Goal: Information Seeking & Learning: Check status

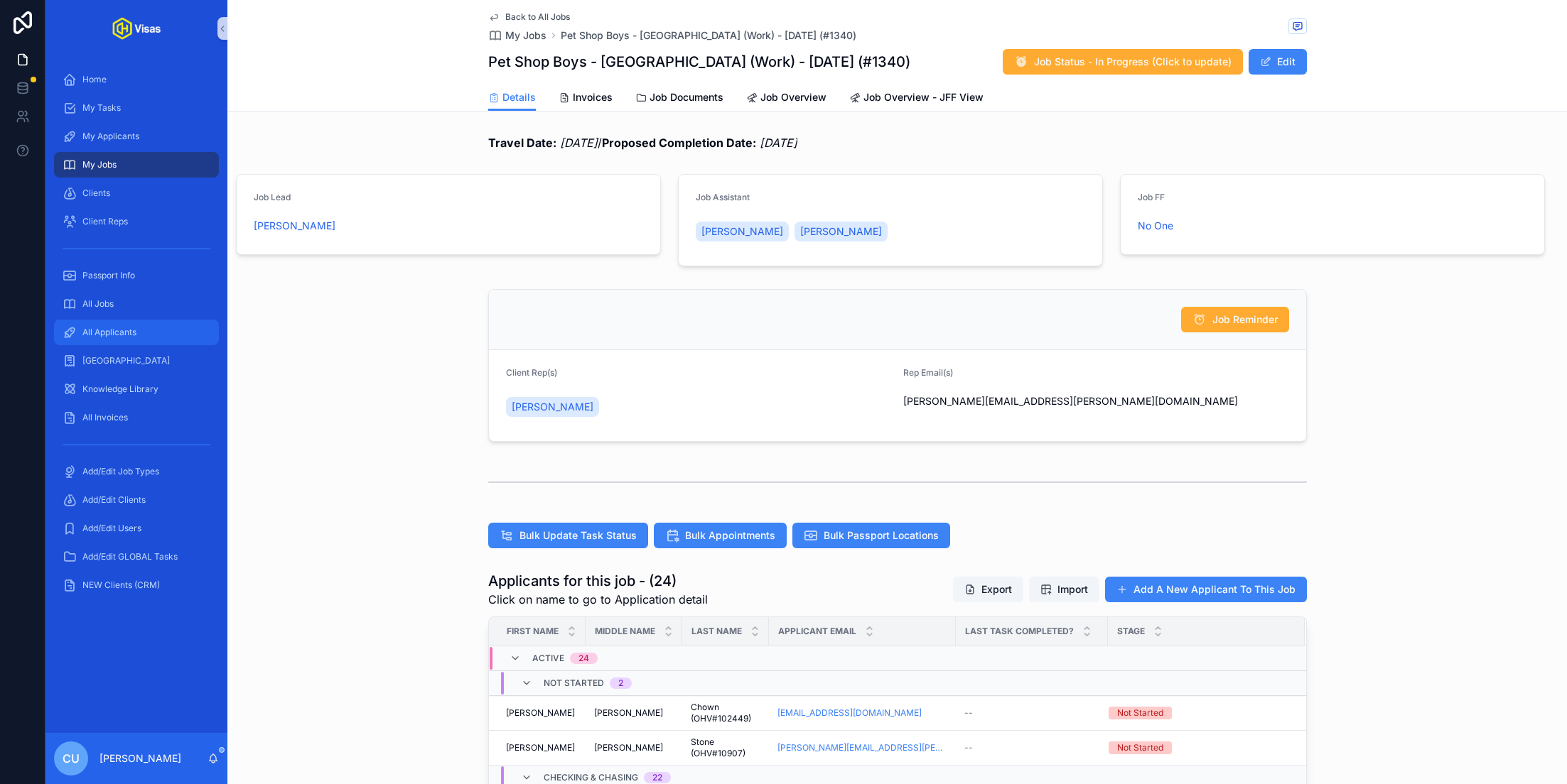
click at [141, 332] on div "All Applicants" at bounding box center [136, 333] width 148 height 23
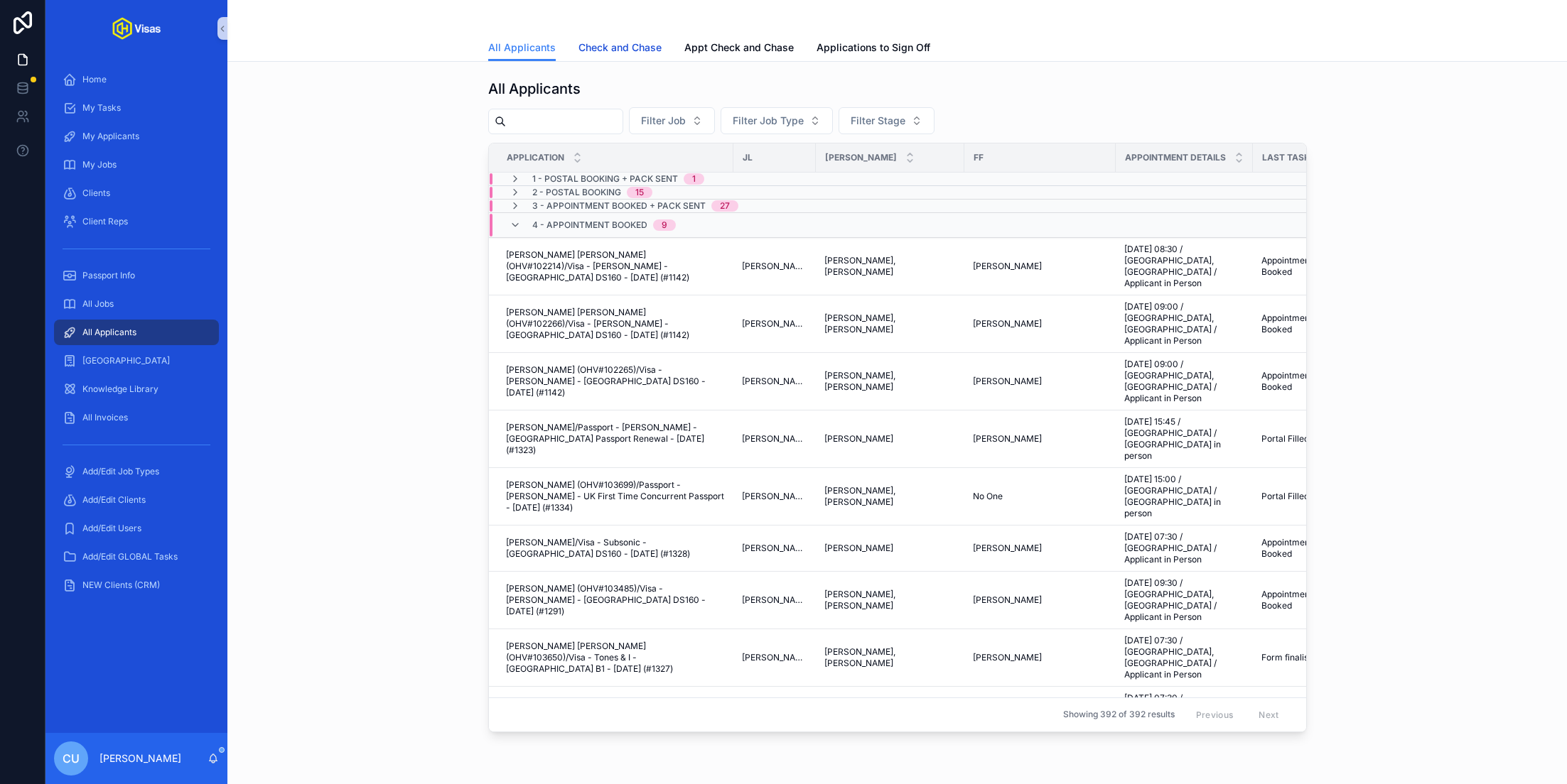
click at [630, 38] on link "Check and Chase" at bounding box center [619, 49] width 83 height 29
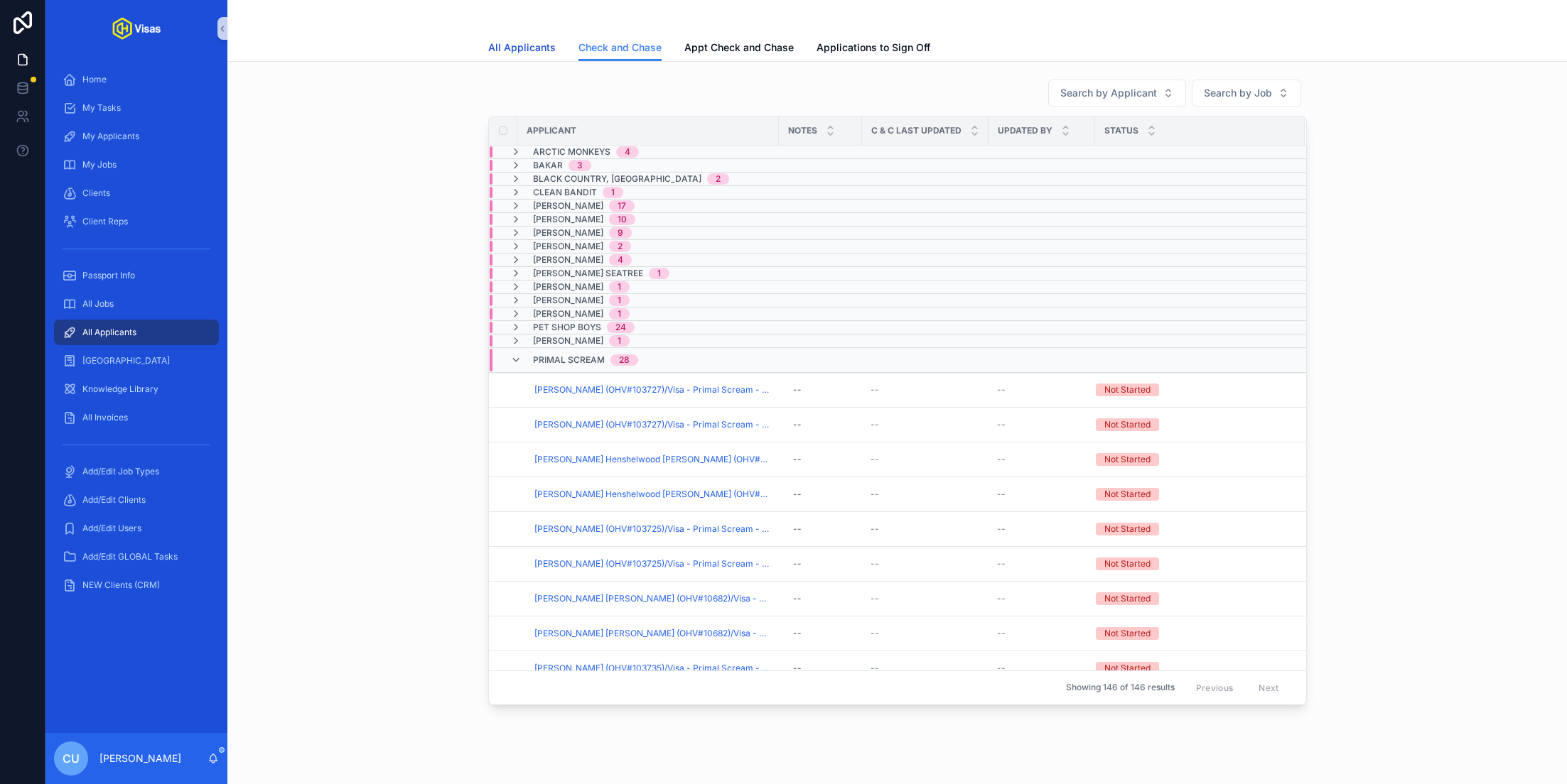
click at [516, 46] on span "All Applicants" at bounding box center [521, 47] width 68 height 14
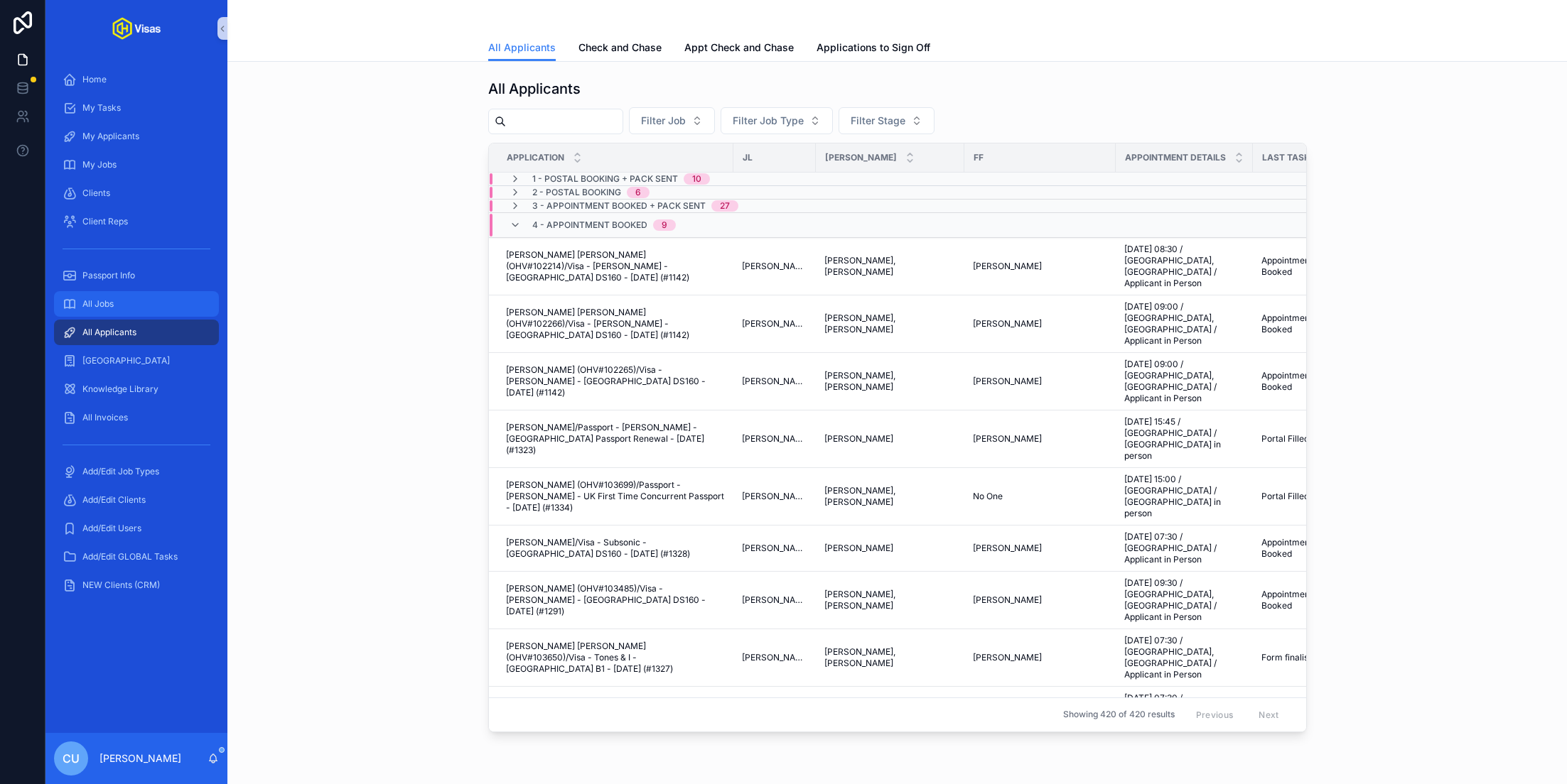
click at [112, 307] on span "All Jobs" at bounding box center [97, 304] width 31 height 11
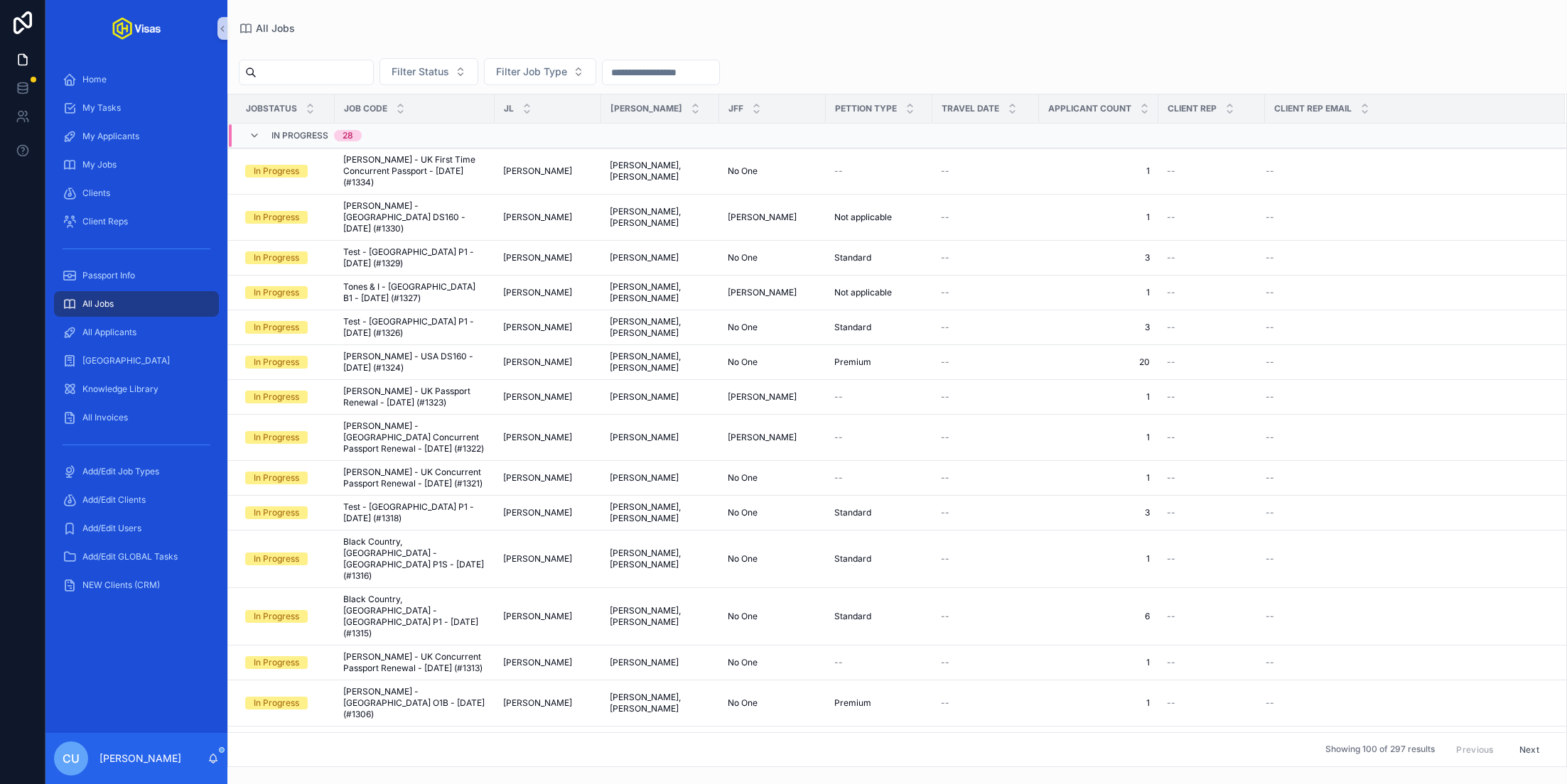
click at [341, 65] on input "scrollable content" at bounding box center [315, 72] width 116 height 20
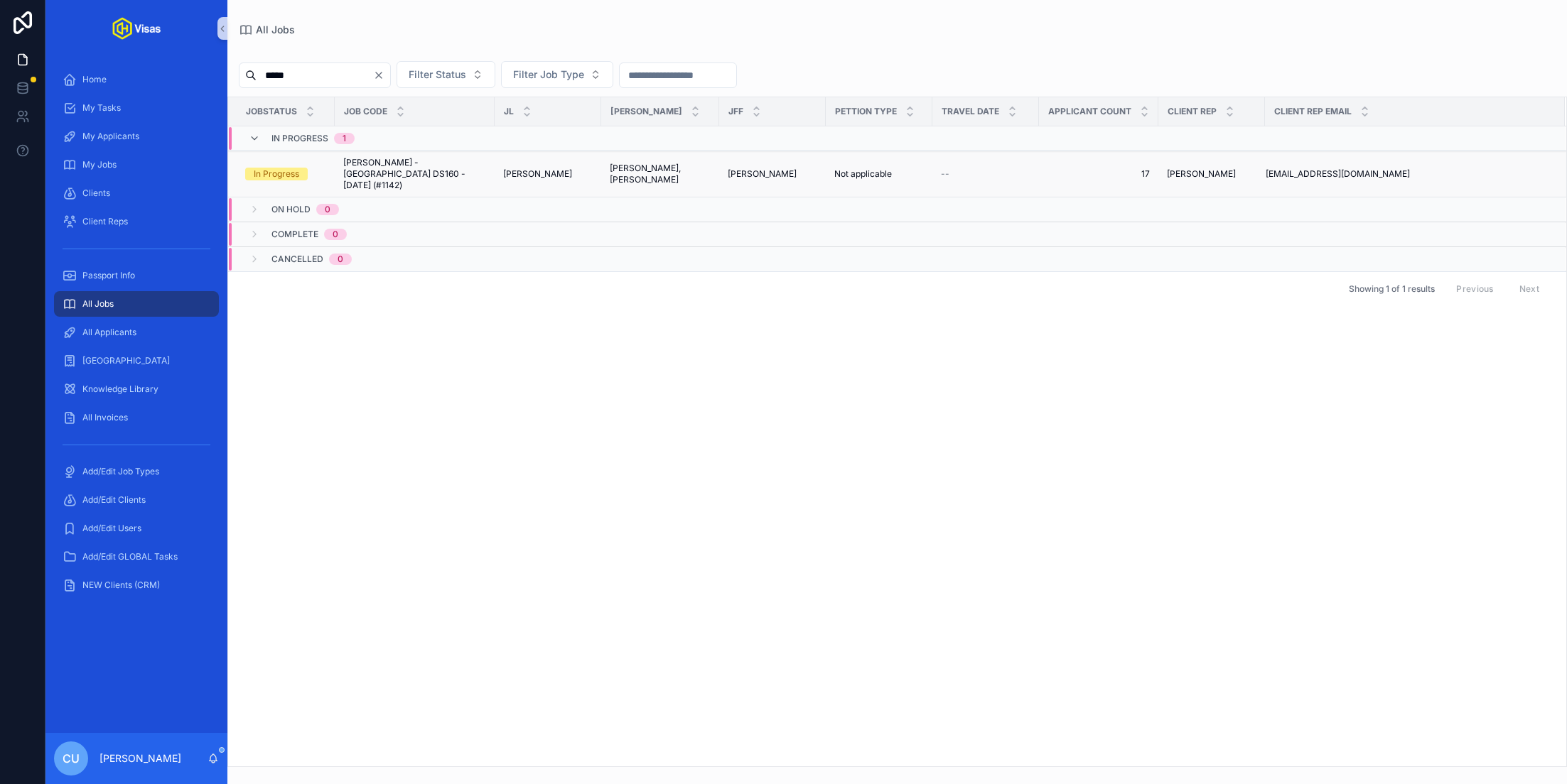
type input "*****"
click at [488, 164] on td "[PERSON_NAME] - [GEOGRAPHIC_DATA] DS160 - [DATE] (#1142) [PERSON_NAME] - [GEOGR…" at bounding box center [415, 175] width 160 height 46
click at [462, 165] on span "[PERSON_NAME] - [GEOGRAPHIC_DATA] DS160 - [DATE] (#1142)" at bounding box center [415, 175] width 143 height 34
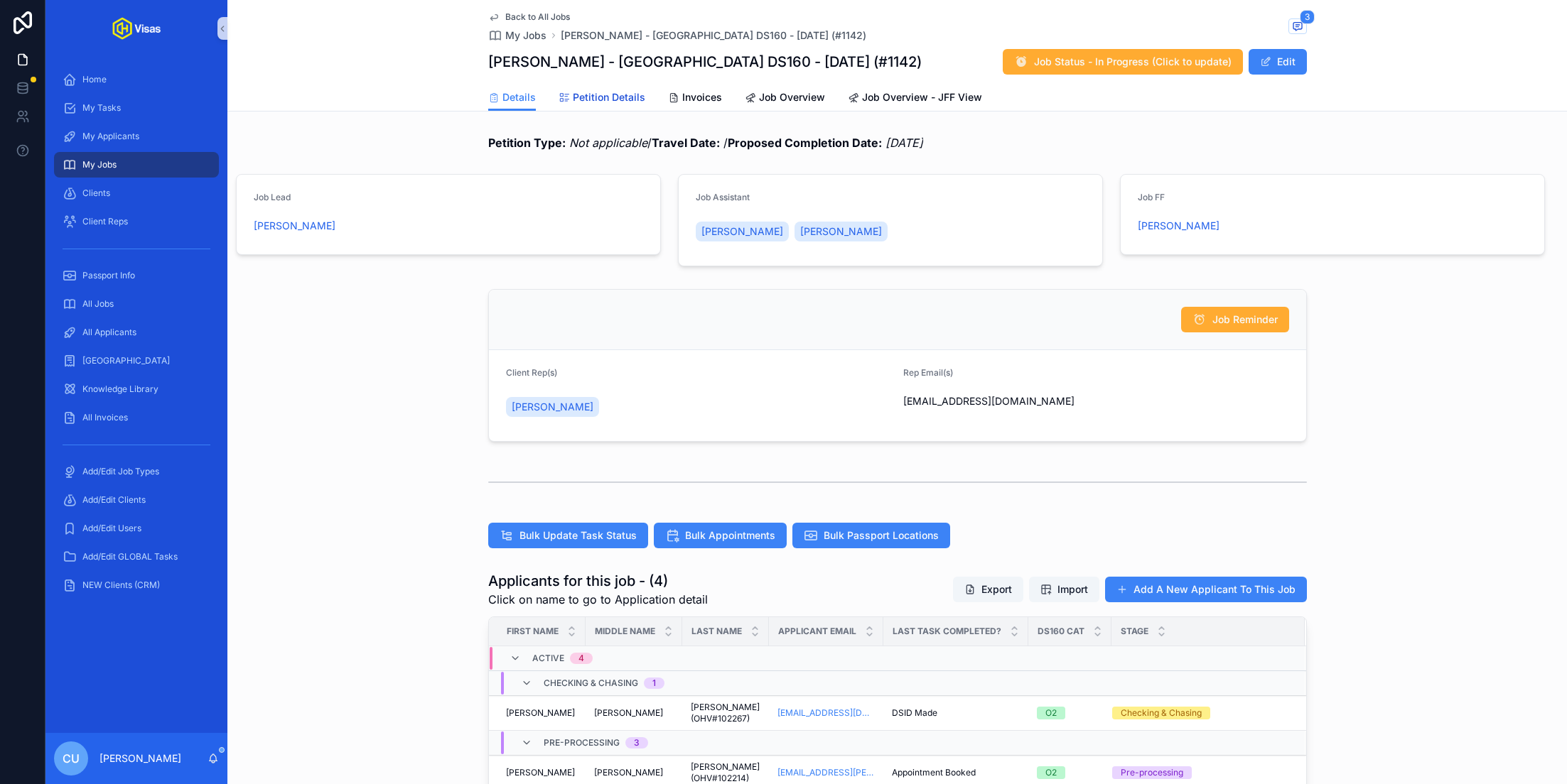
click at [594, 85] on link "Petition Details" at bounding box center [601, 99] width 87 height 29
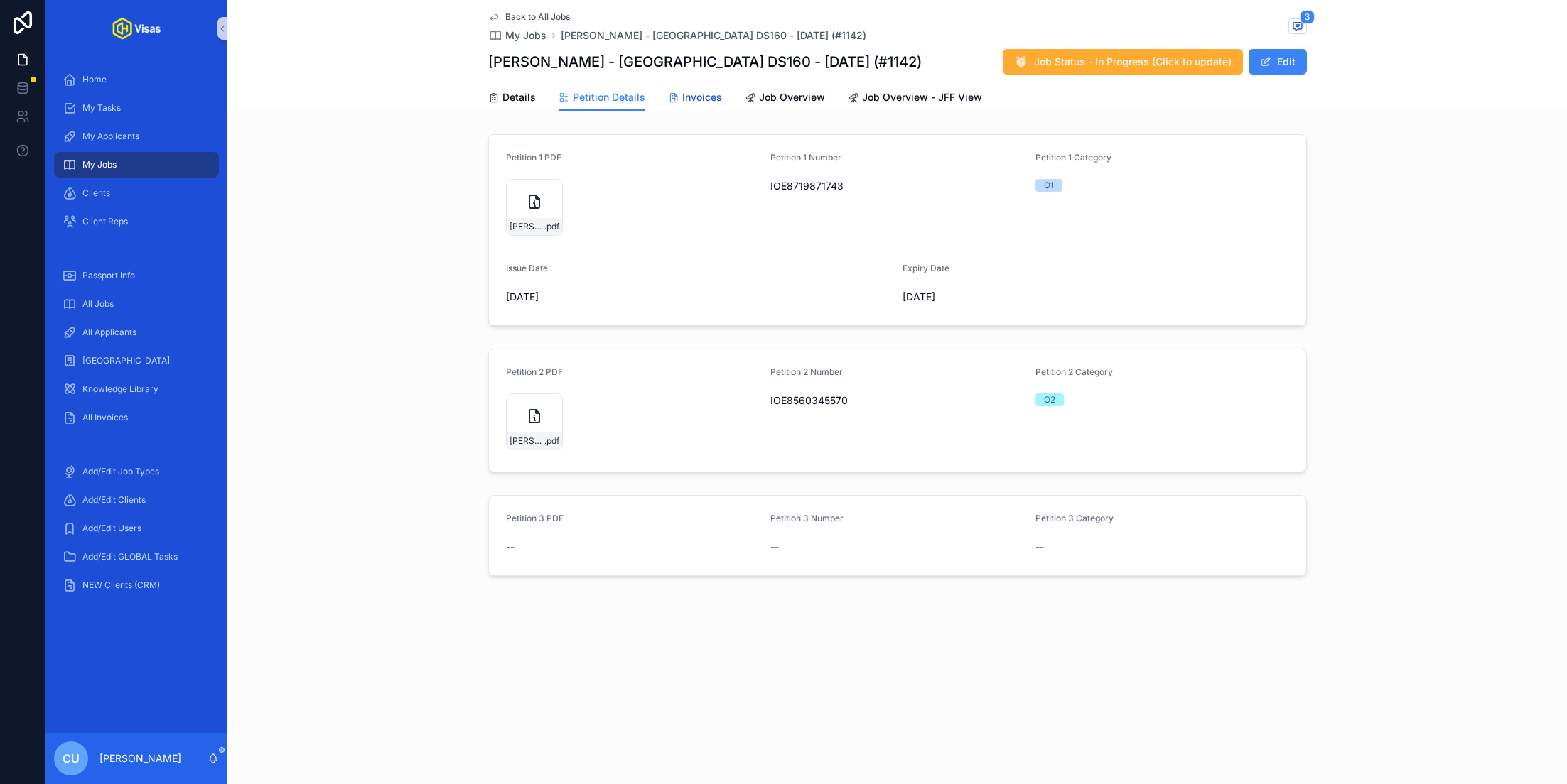
click at [711, 86] on link "Invoices" at bounding box center [695, 99] width 54 height 29
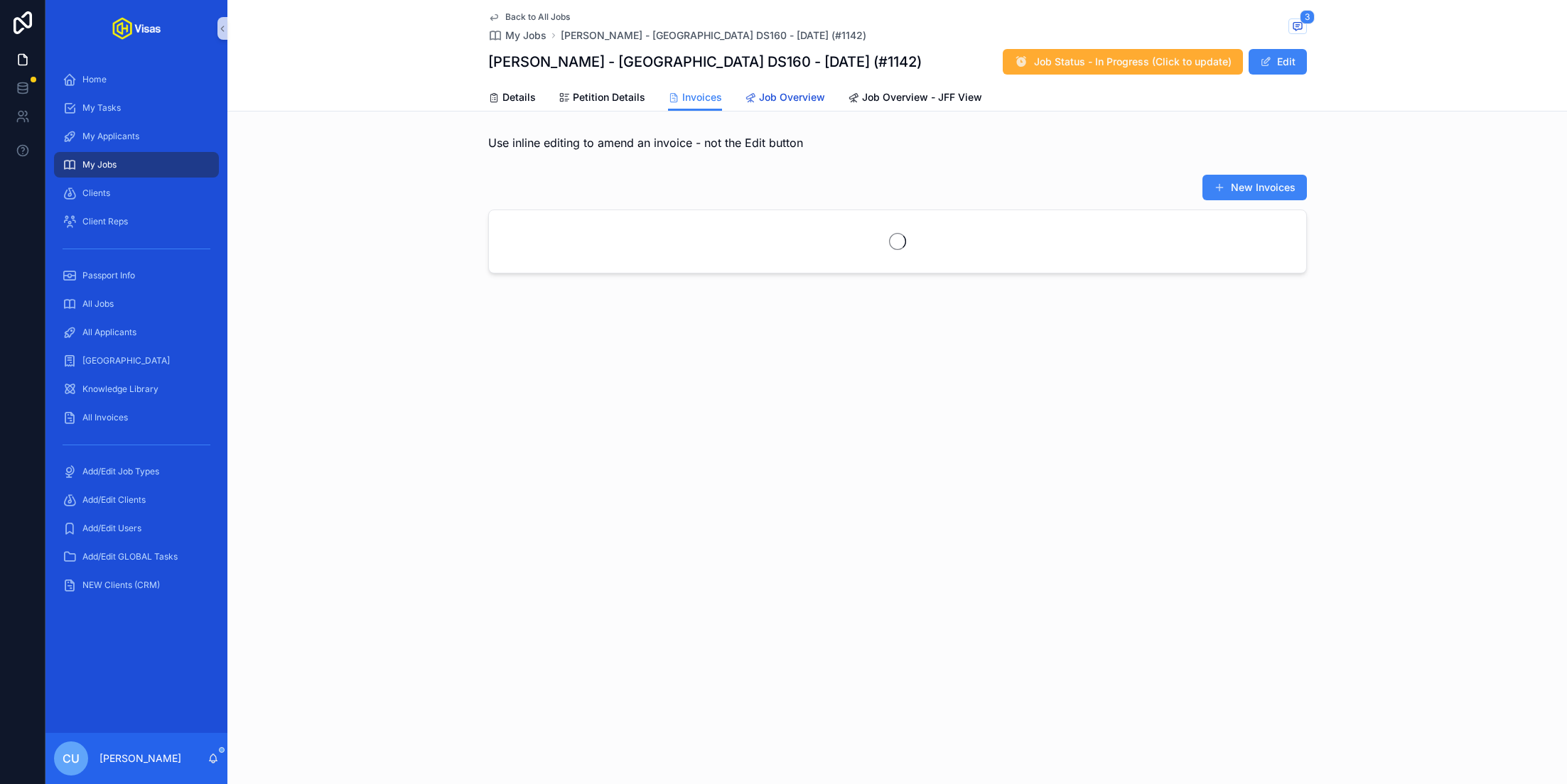
click at [761, 91] on span "Job Overview" at bounding box center [791, 97] width 66 height 14
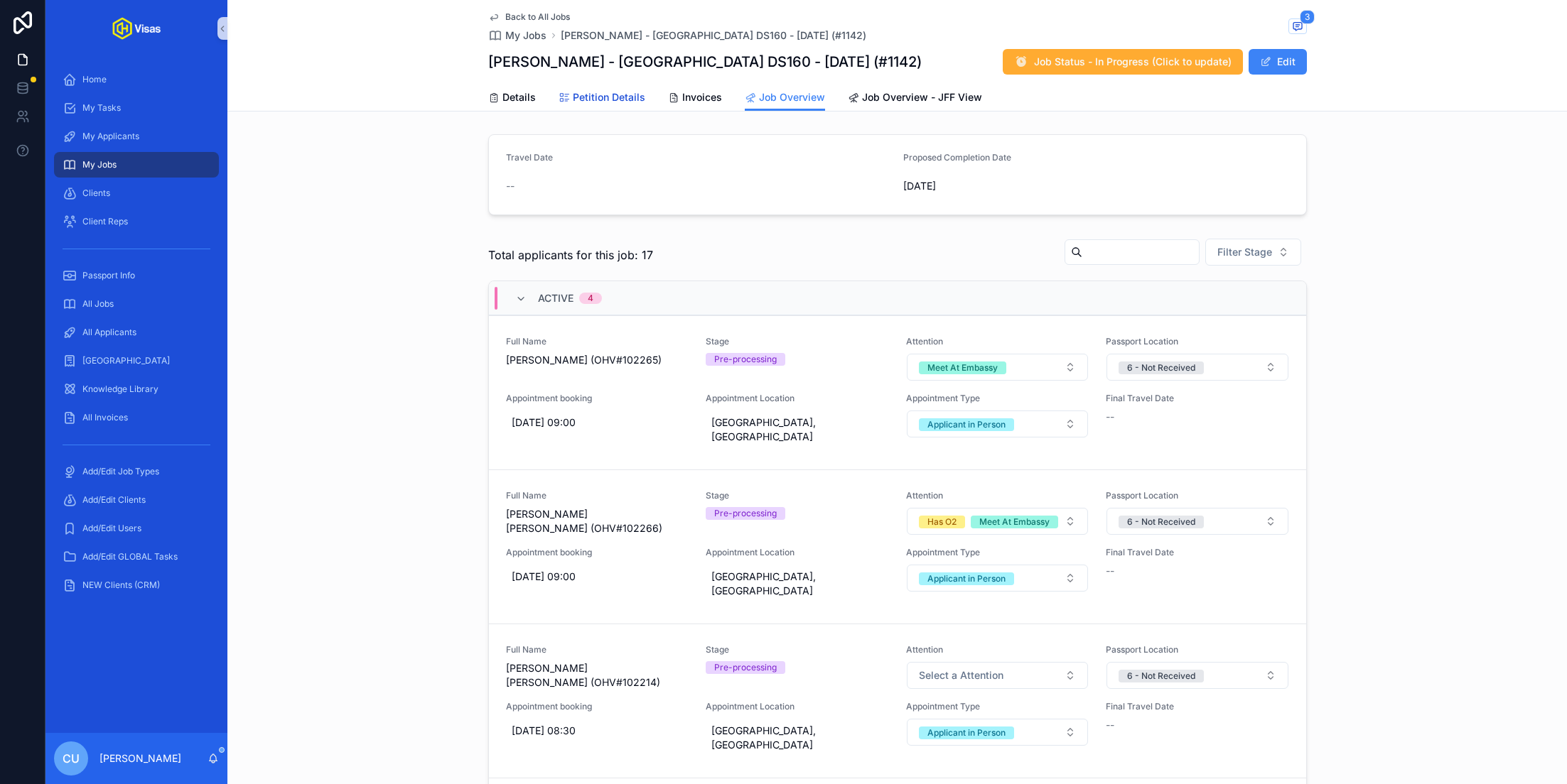
click at [588, 92] on span "Petition Details" at bounding box center [609, 97] width 73 height 14
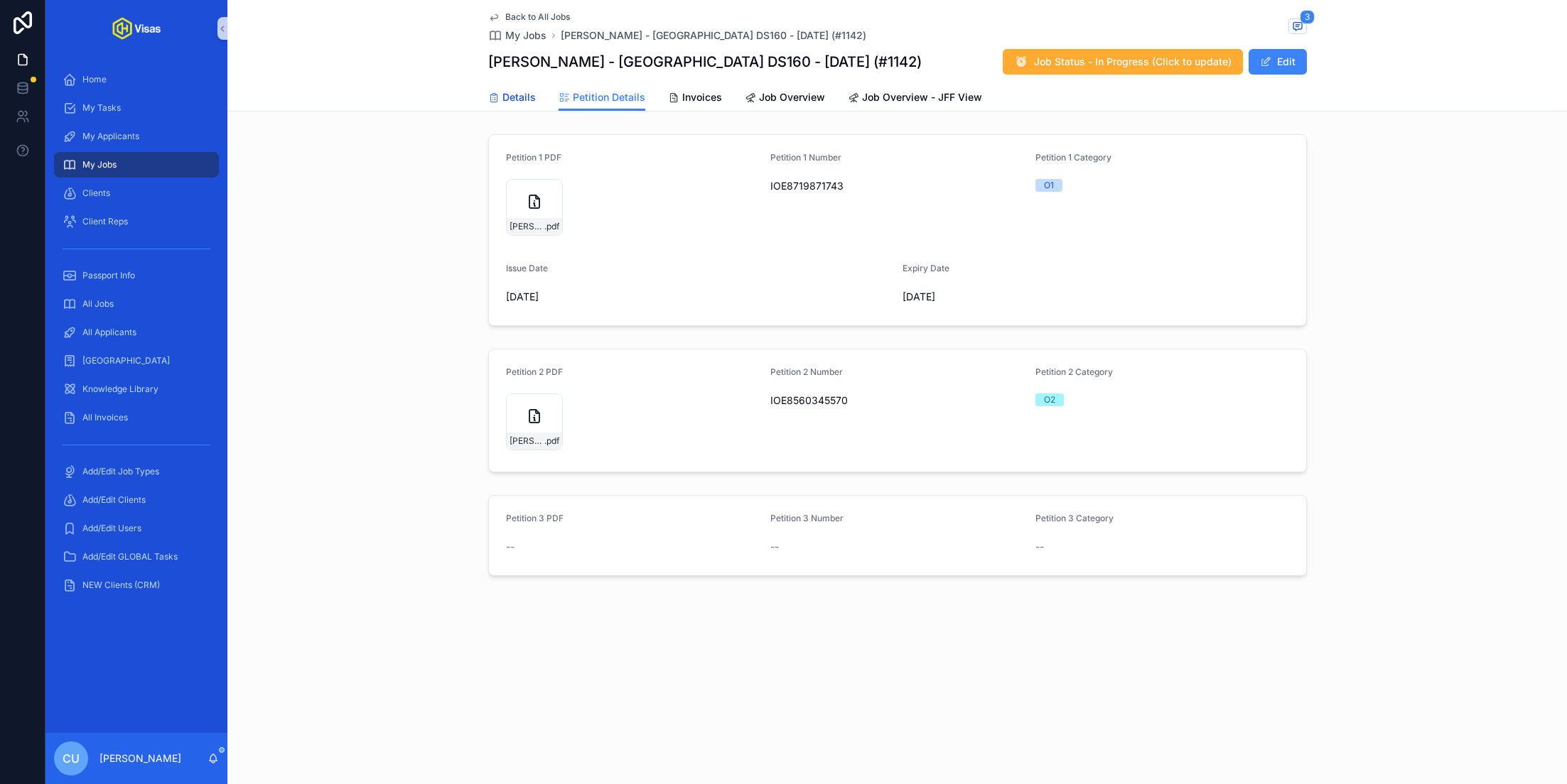
click at [498, 100] on icon "scrollable content" at bounding box center [493, 98] width 11 height 11
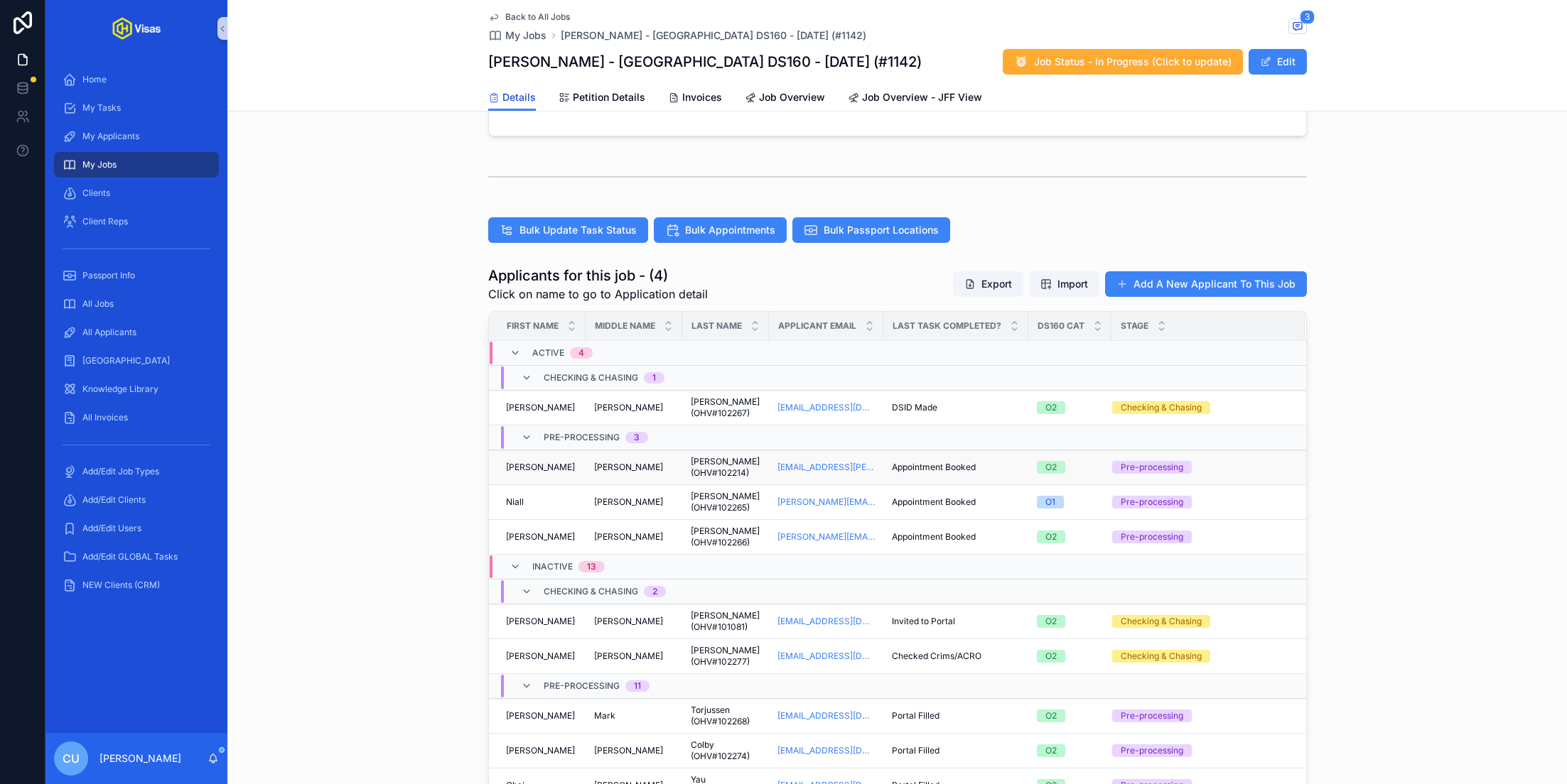
scroll to position [304, 0]
click at [534, 505] on div "[PERSON_NAME]" at bounding box center [541, 503] width 71 height 11
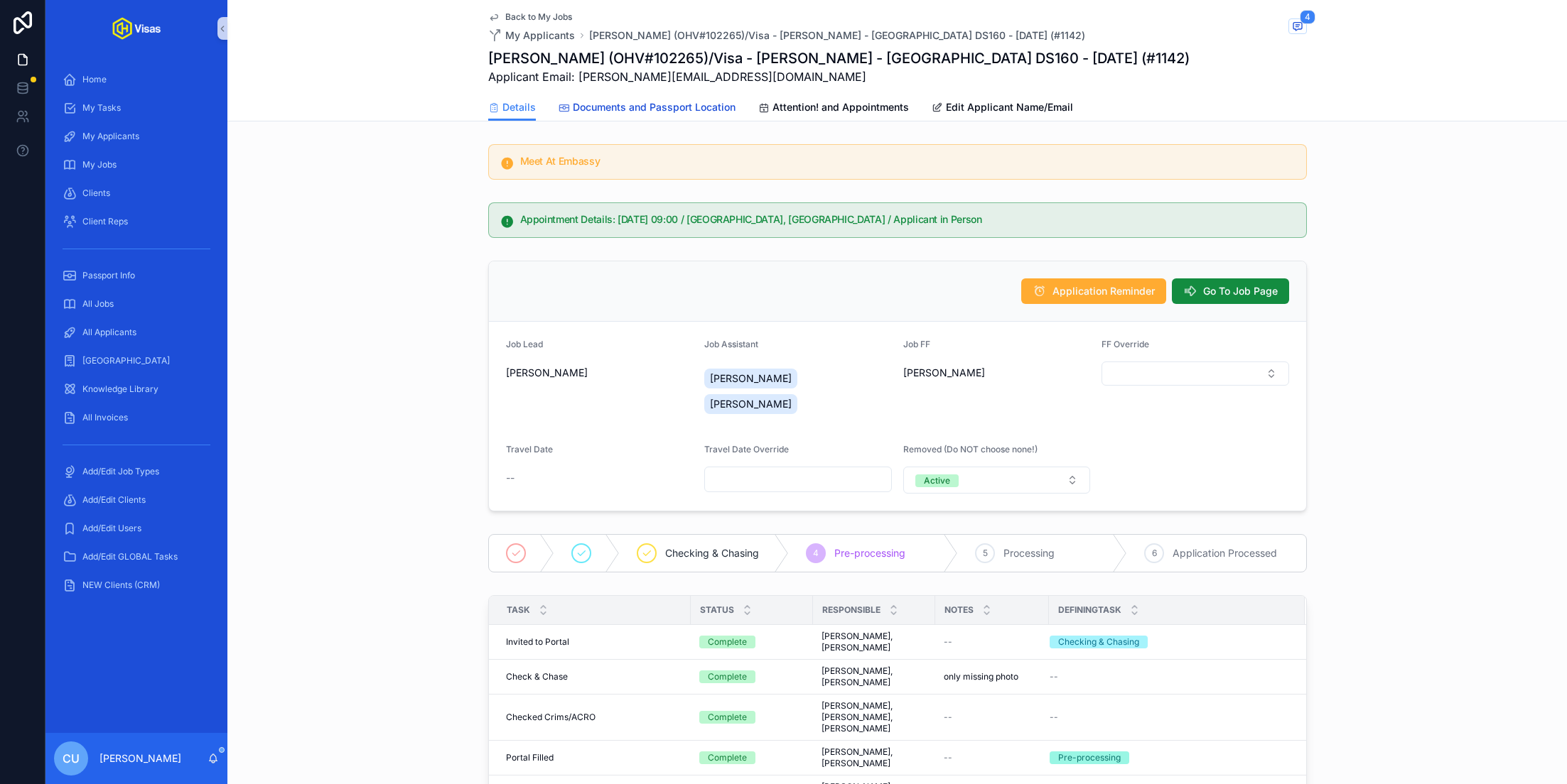
click at [658, 112] on span "Documents and Passport Location" at bounding box center [654, 107] width 162 height 14
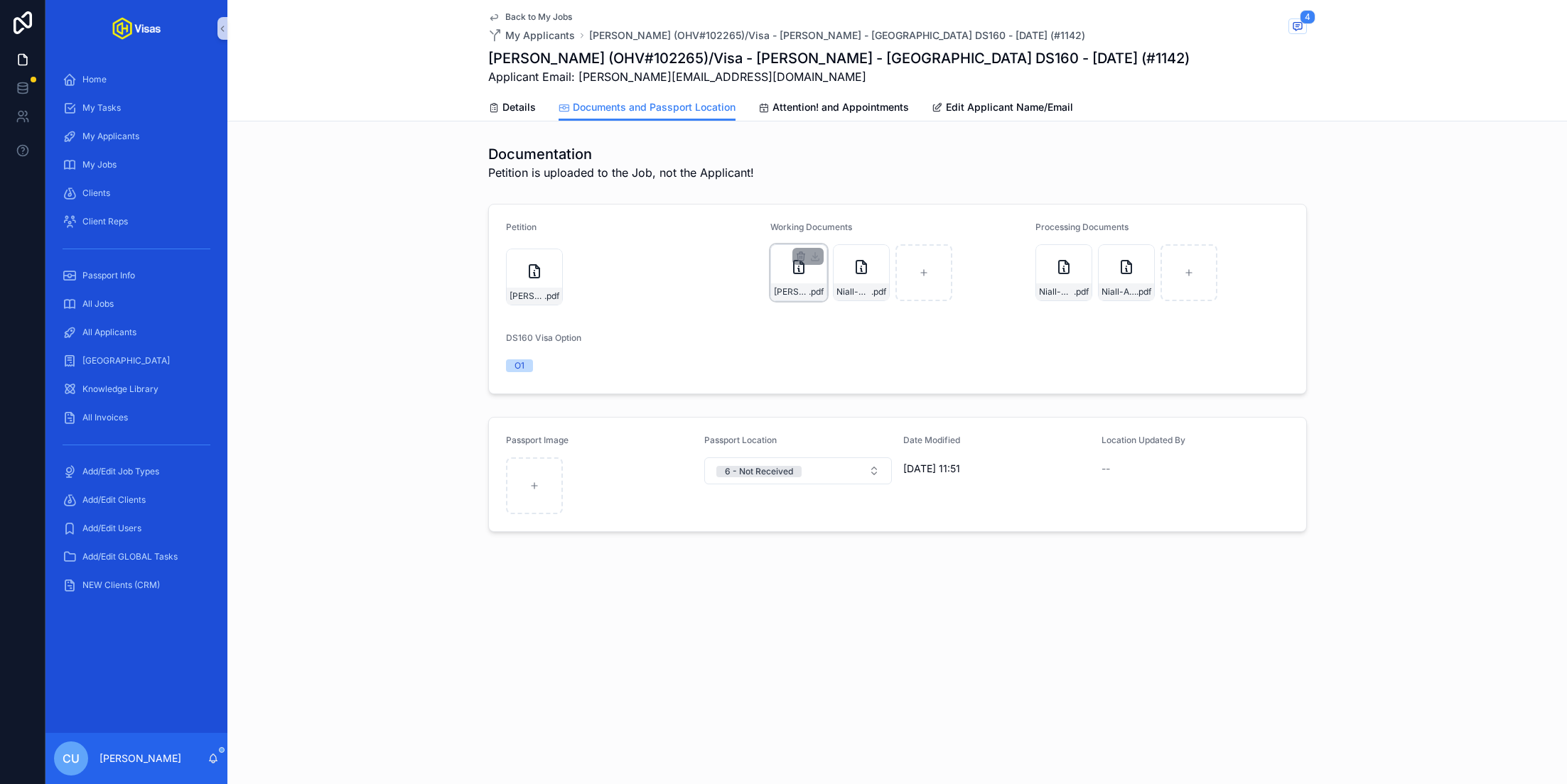
click at [807, 281] on div "[PERSON_NAME]-DSID .pdf" at bounding box center [799, 273] width 57 height 57
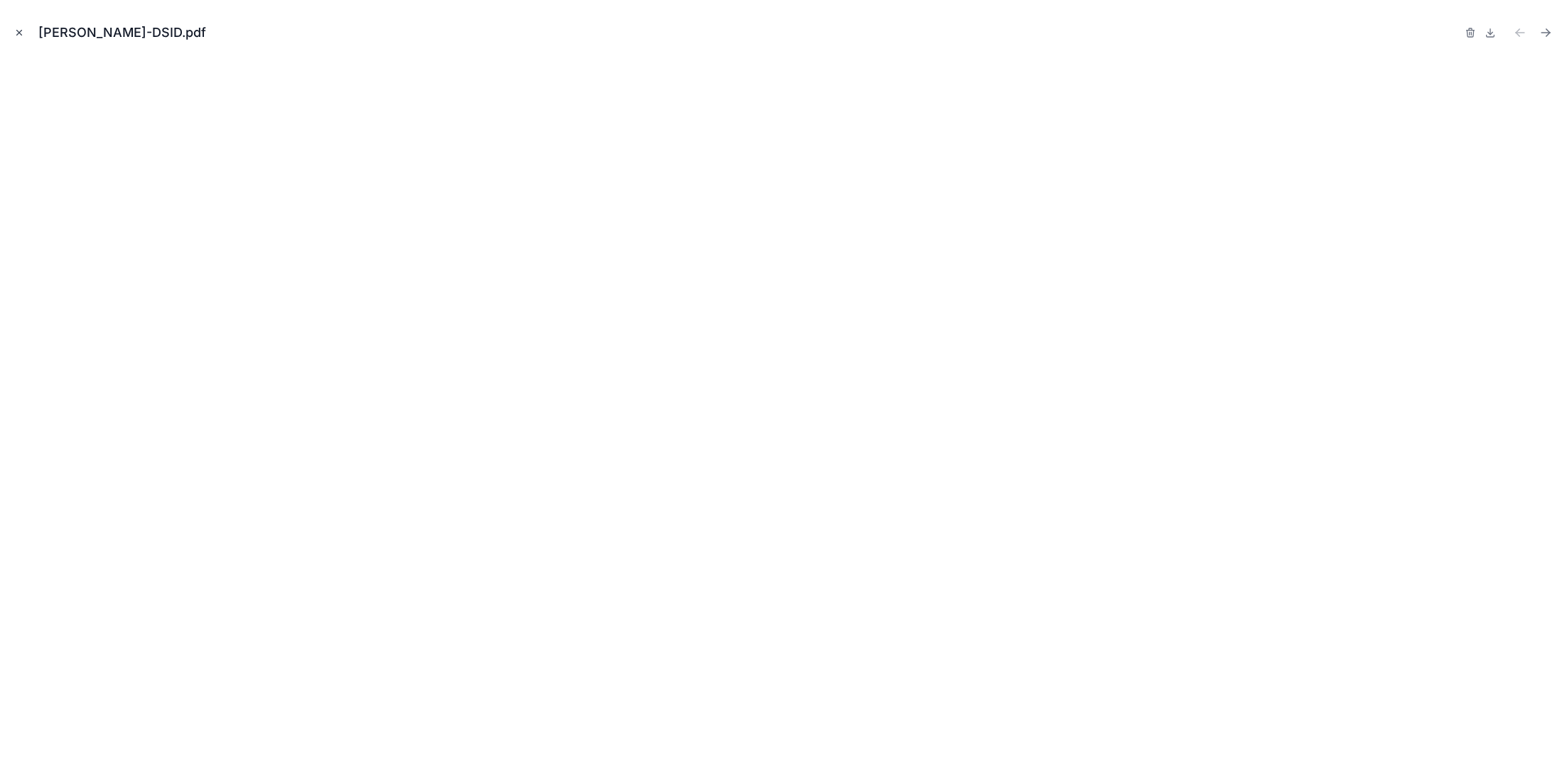
click at [13, 27] on button "Close modal" at bounding box center [19, 32] width 15 height 15
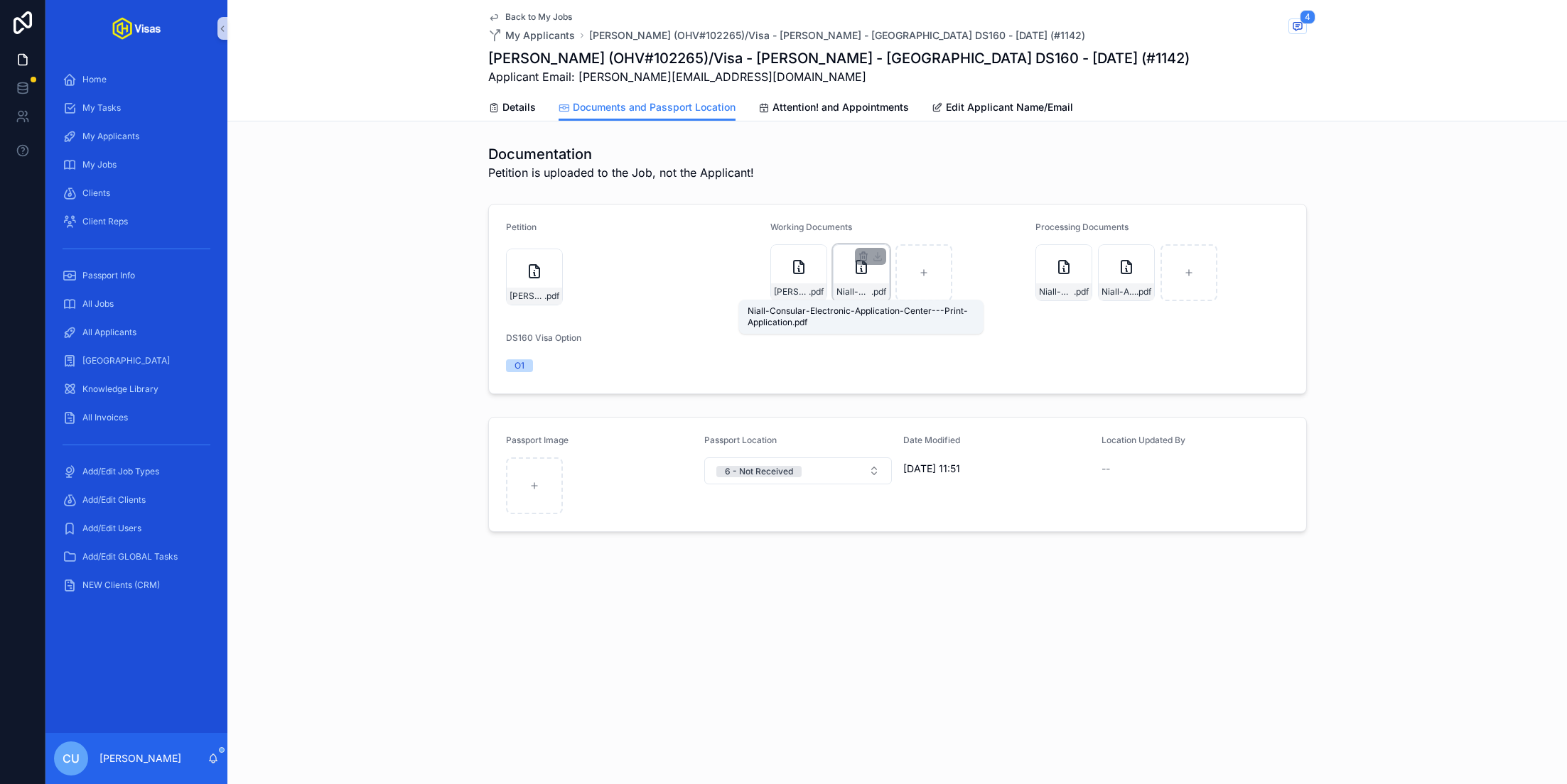
click at [852, 293] on span "Niall-Consular-Electronic-Application-Center---Print-Application" at bounding box center [853, 292] width 34 height 11
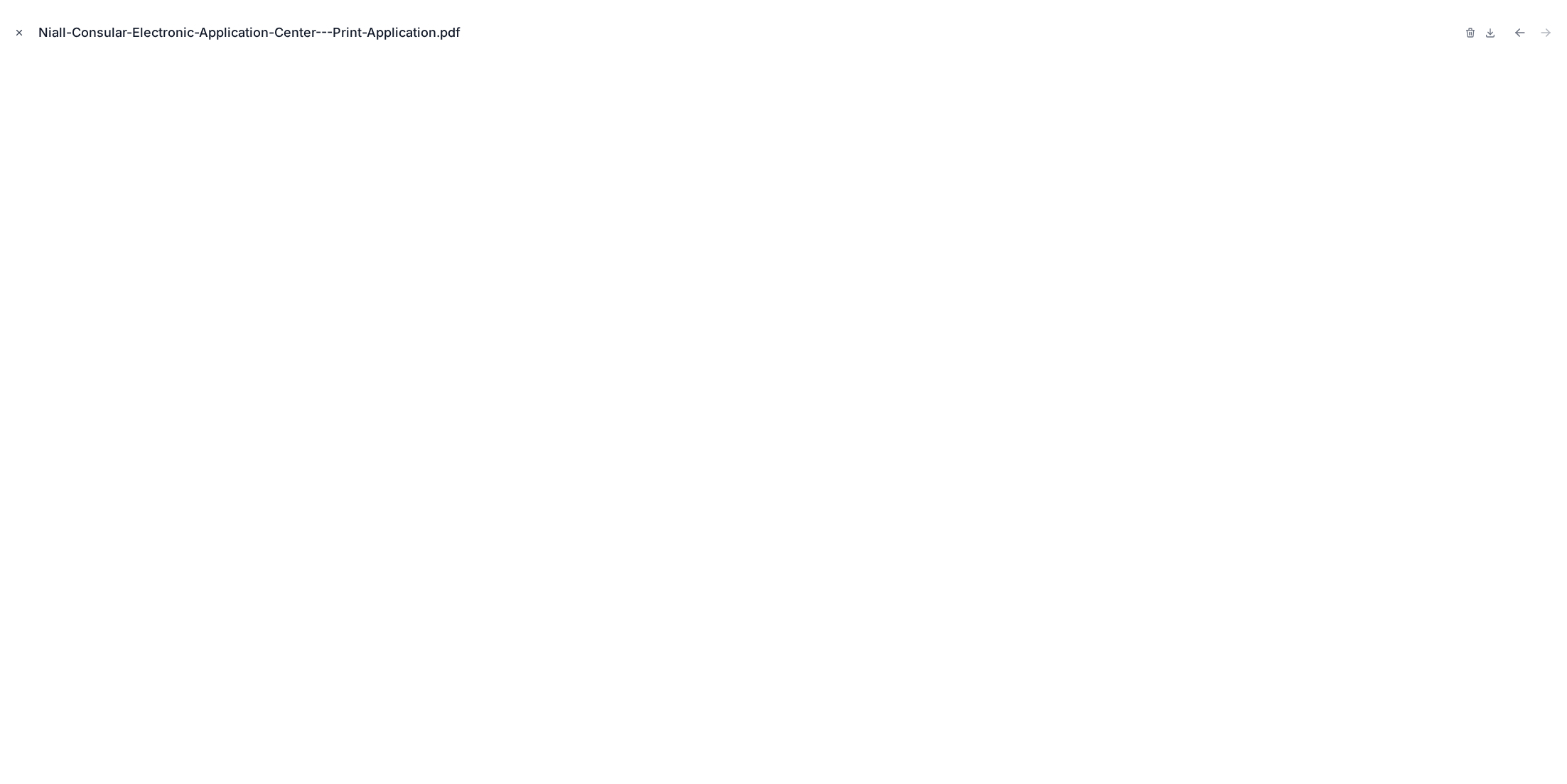
click at [20, 29] on icon "Close modal" at bounding box center [19, 32] width 10 height 10
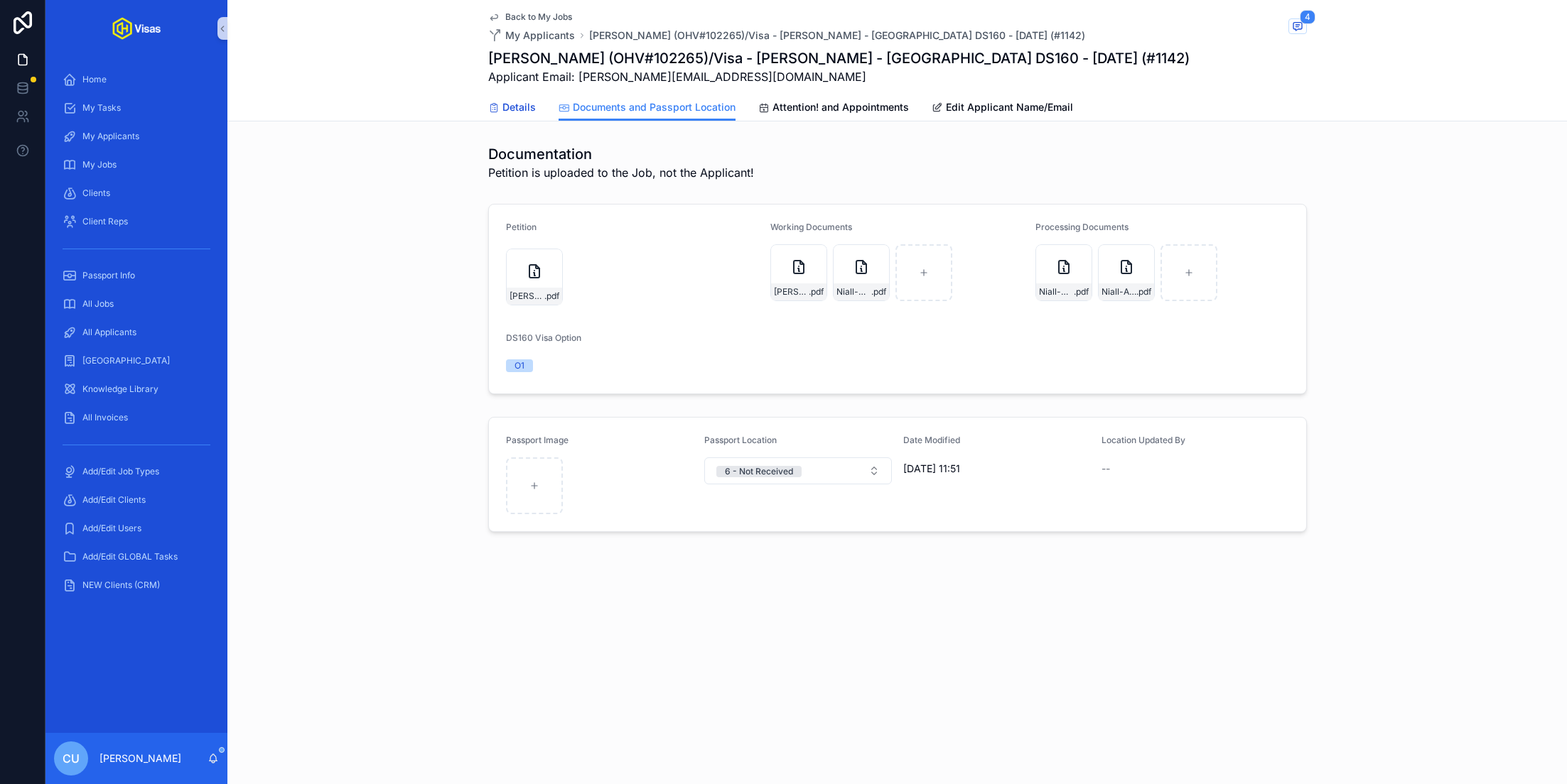
click at [514, 108] on span "Details" at bounding box center [518, 107] width 33 height 14
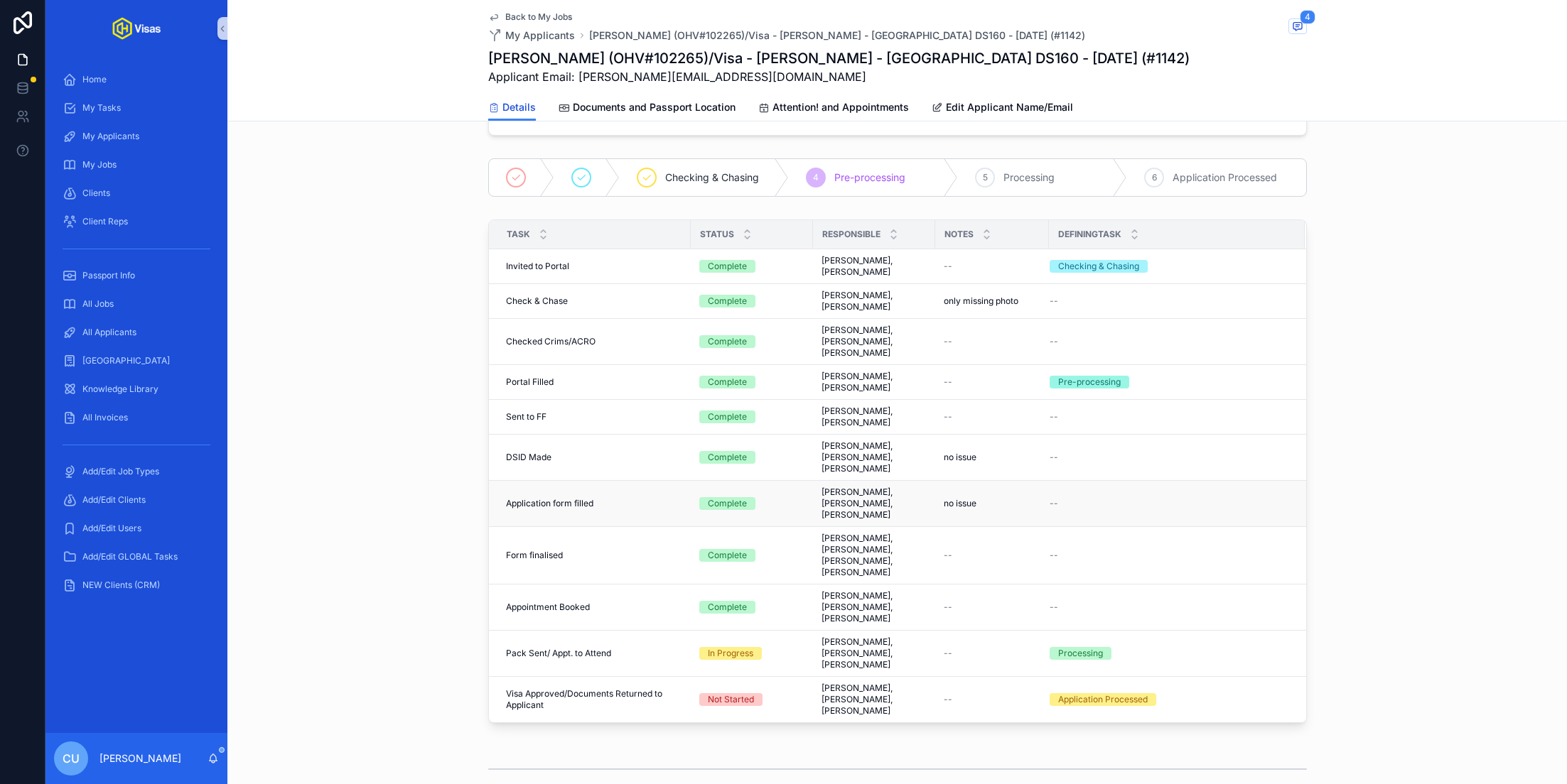
scroll to position [378, 0]
